Goal: Task Accomplishment & Management: Manage account settings

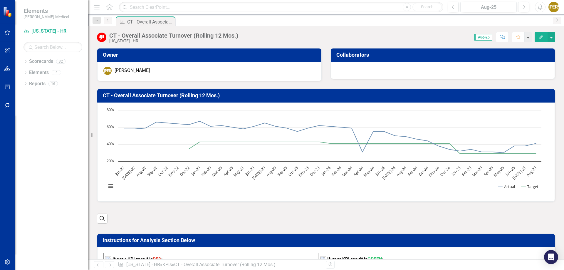
drag, startPoint x: 104, startPoint y: 96, endPoint x: 429, endPoint y: 202, distance: 341.8
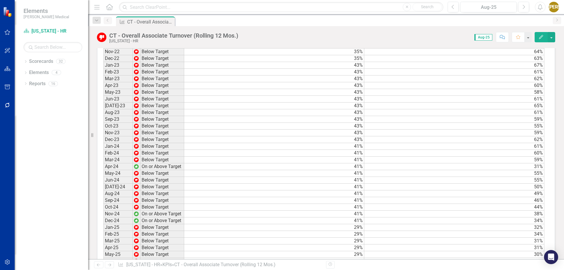
scroll to position [551, 0]
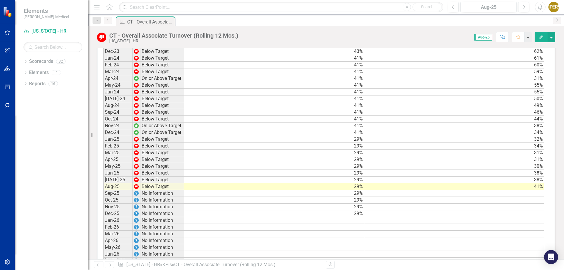
click at [535, 190] on td "41%" at bounding box center [454, 186] width 180 height 7
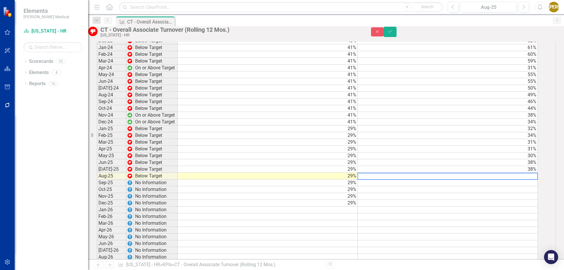
scroll to position [551, 0]
click at [384, 36] on button "Close" at bounding box center [377, 31] width 13 height 9
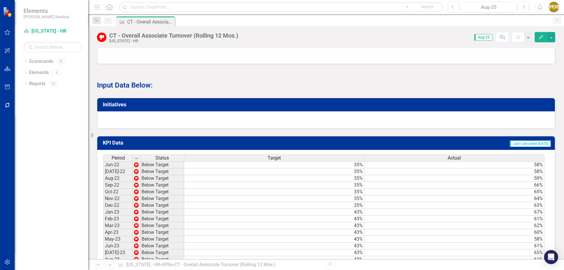
scroll to position [199, 0]
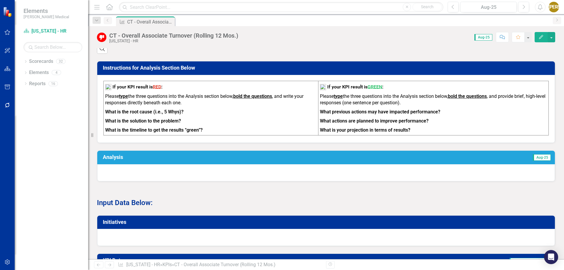
click at [201, 171] on div at bounding box center [325, 172] width 457 height 17
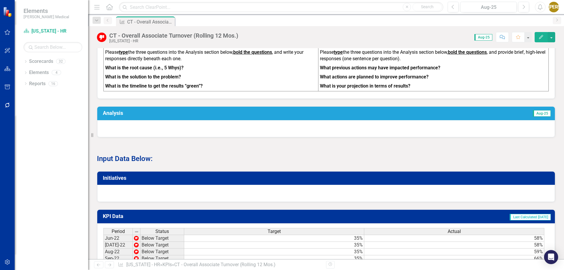
scroll to position [287, 0]
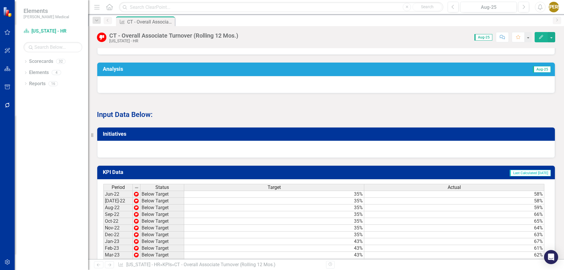
click at [159, 158] on div at bounding box center [325, 149] width 457 height 17
click at [472, 146] on div at bounding box center [325, 149] width 457 height 17
click at [147, 158] on div at bounding box center [325, 149] width 457 height 17
click at [149, 153] on div at bounding box center [325, 149] width 457 height 17
click at [552, 38] on button "button" at bounding box center [551, 37] width 8 height 10
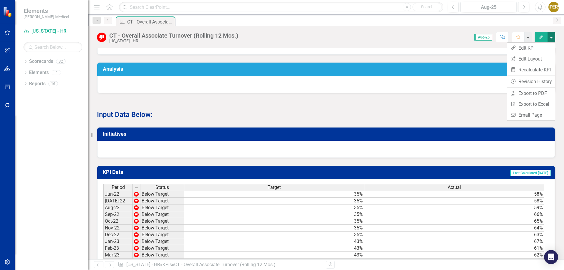
click at [469, 118] on p "Input Data Below:" at bounding box center [326, 113] width 458 height 11
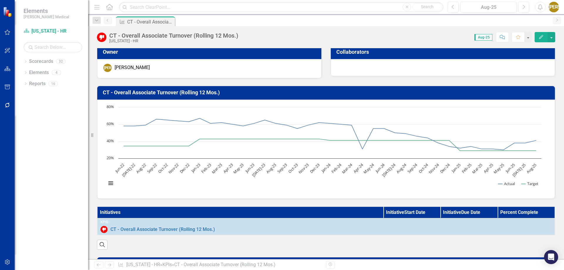
scroll to position [0, 0]
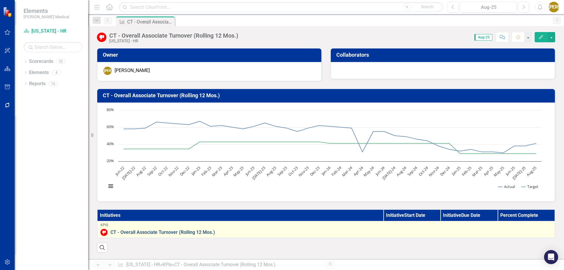
click at [172, 231] on link "CT - Overall Associate Turnover (Rolling 12 Mos.)" at bounding box center [330, 232] width 441 height 5
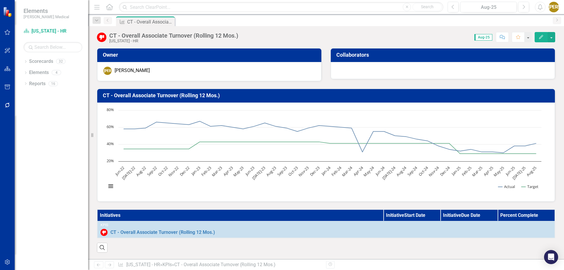
click at [106, 72] on div "[PERSON_NAME]" at bounding box center [107, 71] width 8 height 8
click at [529, 39] on button "button" at bounding box center [528, 37] width 8 height 10
click at [552, 41] on button "button" at bounding box center [551, 37] width 8 height 10
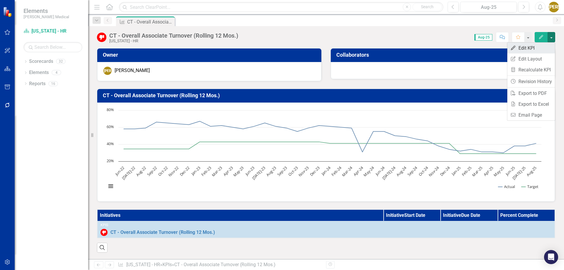
click at [528, 47] on link "Edit Edit KPI" at bounding box center [531, 48] width 48 height 11
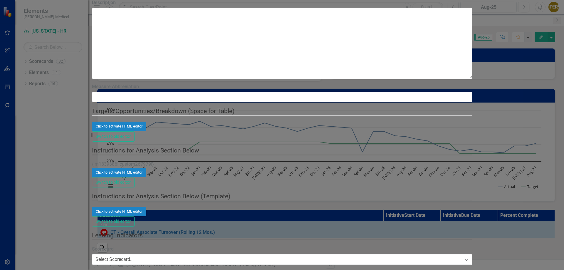
scroll to position [147, 0]
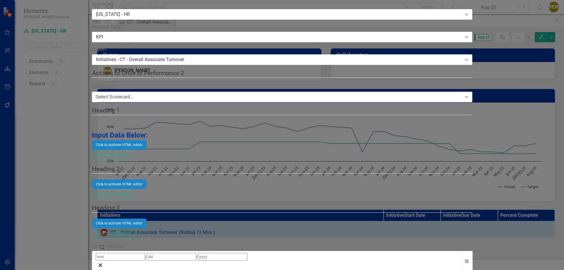
click at [92, 143] on div "KPI KPI CT - Overall Associate Turnover (Rolling 12 Mos.) Help Maximize Close U…" at bounding box center [282, 135] width 380 height 2000
click at [92, 134] on div "KPI KPI CT - Overall Associate Turnover (Rolling 12 Mos.) Help Maximize Close U…" at bounding box center [282, 135] width 380 height 2000
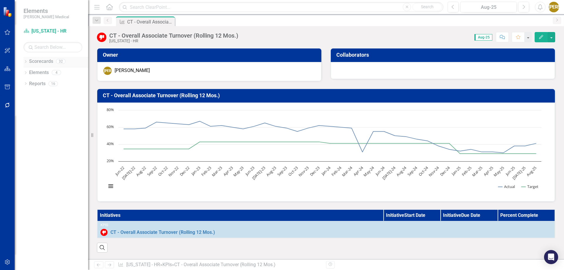
click at [25, 60] on icon "Dropdown" at bounding box center [25, 61] width 4 height 3
click at [39, 128] on link "[US_STATE] - Ops" at bounding box center [55, 128] width 65 height 7
